Goal: Task Accomplishment & Management: Complete application form

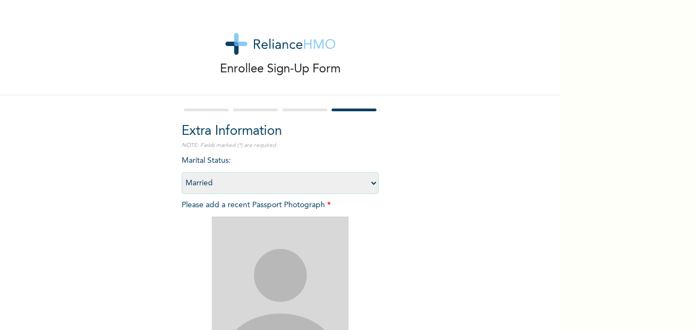
select select "2"
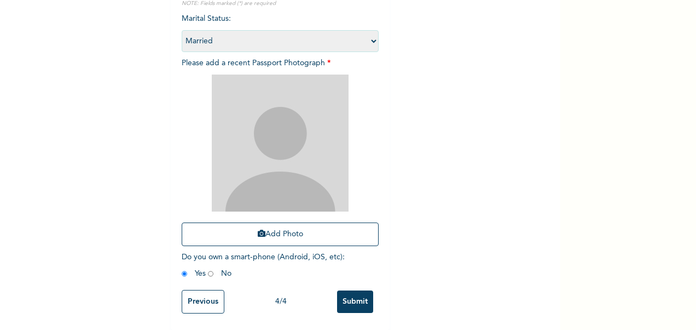
click at [251, 253] on span "Do you own a smart-phone (Android, iOS, etc) : Yes No" at bounding box center [263, 265] width 163 height 24
click at [250, 222] on button "Add Photo" at bounding box center [280, 234] width 197 height 24
click at [672, 91] on div "Enrollee Sign-Up Form Extra Information NOTE: Fields marked (*) are required Ma…" at bounding box center [348, 165] width 696 height 330
click at [300, 222] on button "Add Photo" at bounding box center [280, 234] width 197 height 24
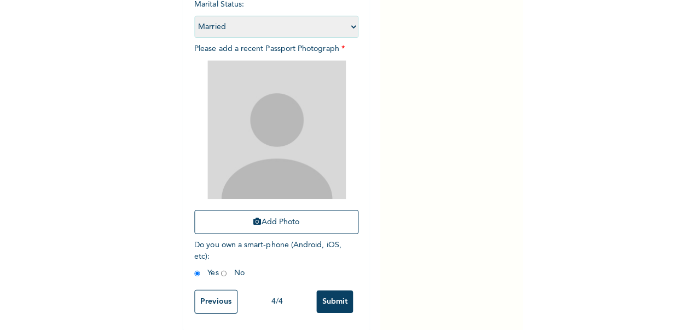
scroll to position [142, 0]
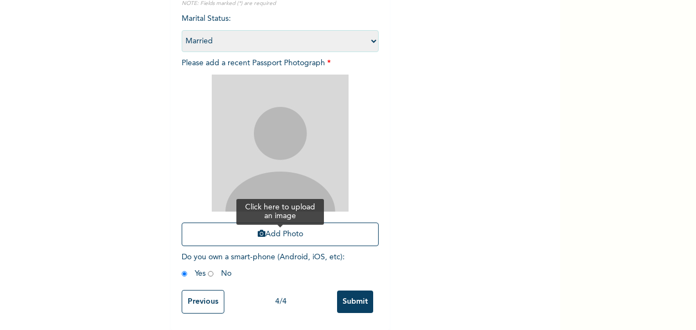
click at [246, 245] on button "Add Photo" at bounding box center [280, 234] width 197 height 24
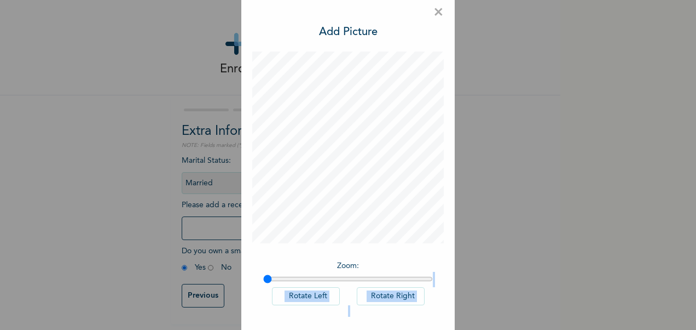
scroll to position [15, 0]
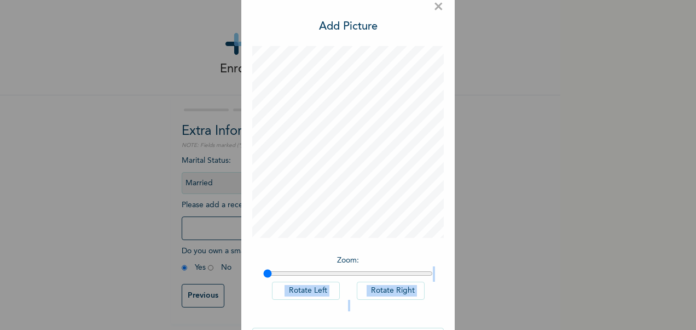
drag, startPoint x: 557, startPoint y: 278, endPoint x: 540, endPoint y: 312, distance: 38.2
click at [540, 312] on div "× Add Picture Zoom : Rotate Left Rotate Right DONE" at bounding box center [348, 165] width 696 height 330
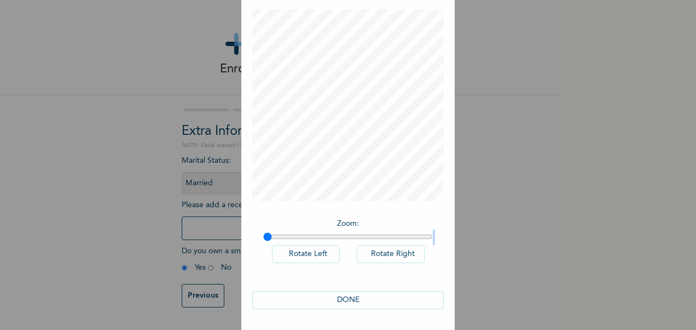
click at [401, 304] on button "DONE" at bounding box center [348, 300] width 192 height 18
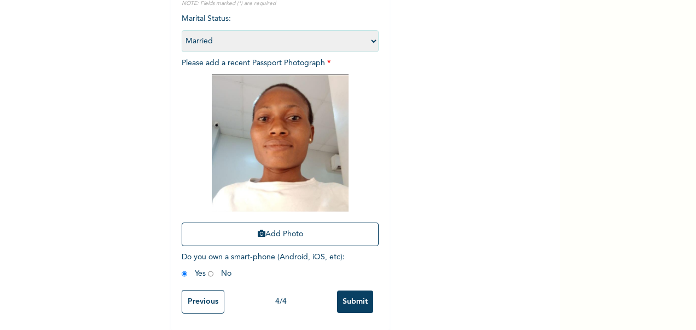
scroll to position [151, 0]
click at [364, 290] on input "Submit" at bounding box center [355, 301] width 36 height 22
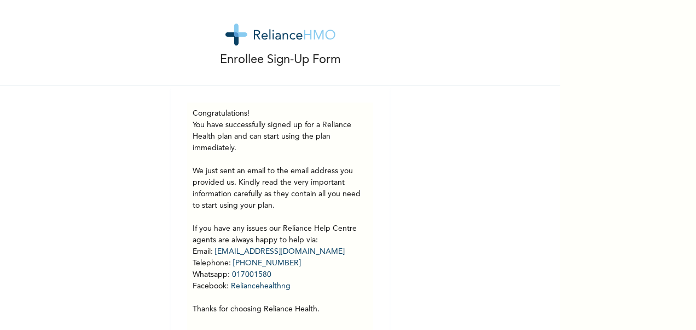
scroll to position [13, 0]
